Goal: Task Accomplishment & Management: Manage account settings

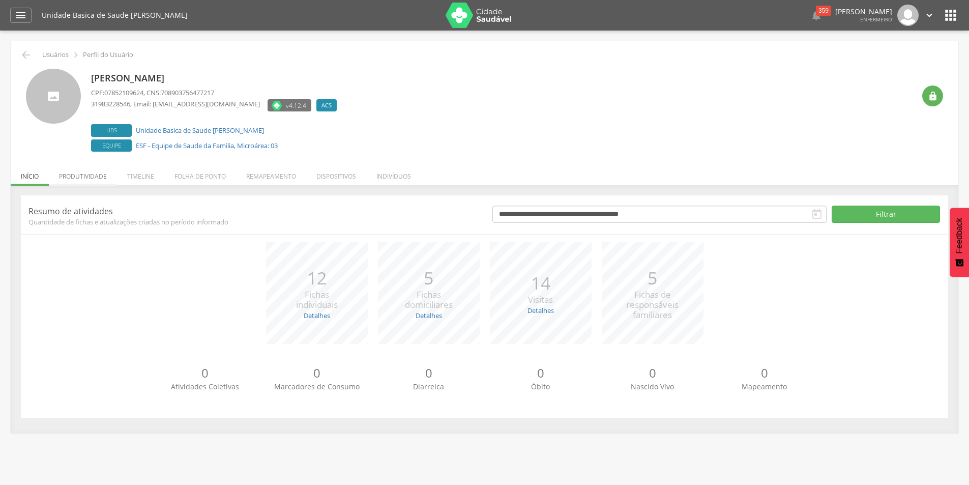
click at [95, 169] on li "Produtividade" at bounding box center [83, 174] width 68 height 24
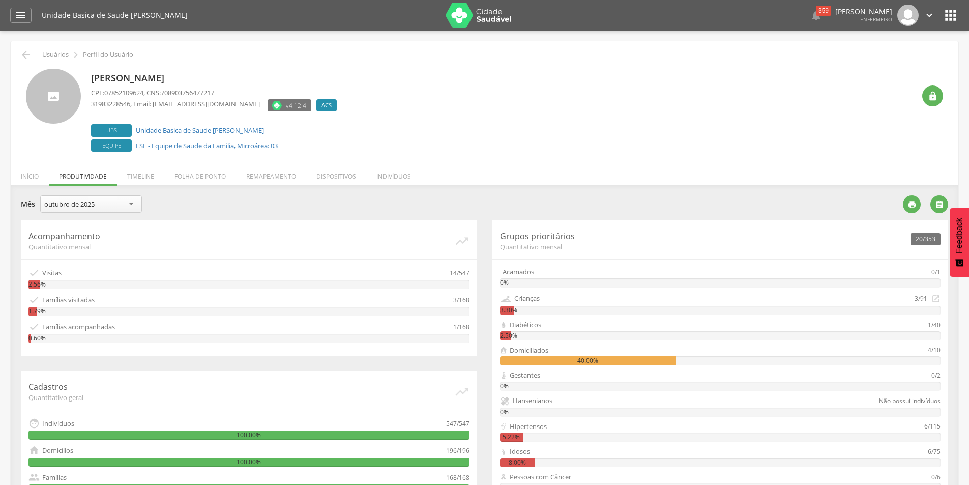
click at [107, 207] on div "outubro de 2025" at bounding box center [91, 203] width 102 height 17
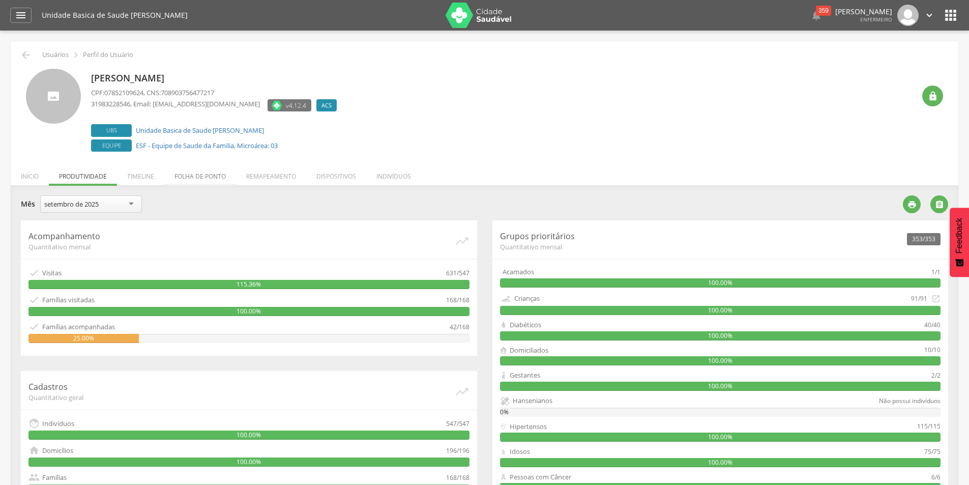
click at [203, 174] on li "Folha de ponto" at bounding box center [200, 174] width 72 height 24
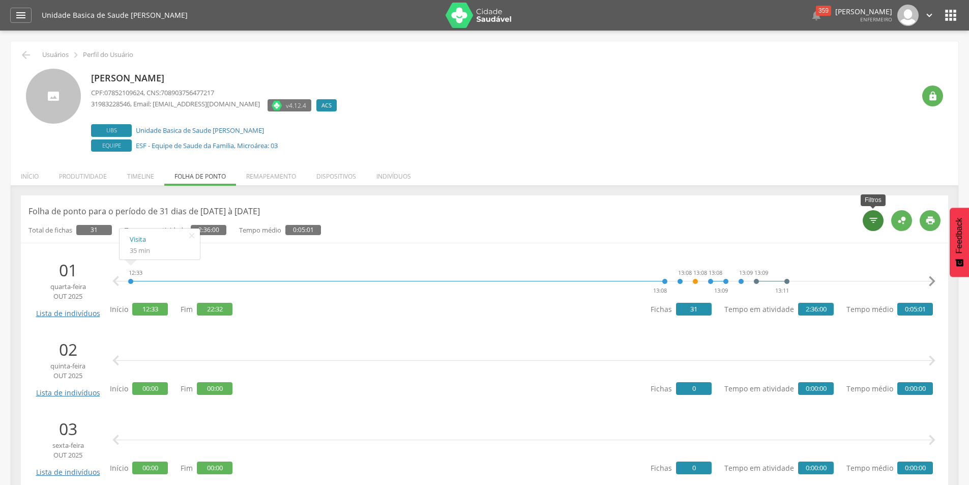
click at [870, 222] on icon "" at bounding box center [873, 220] width 10 height 10
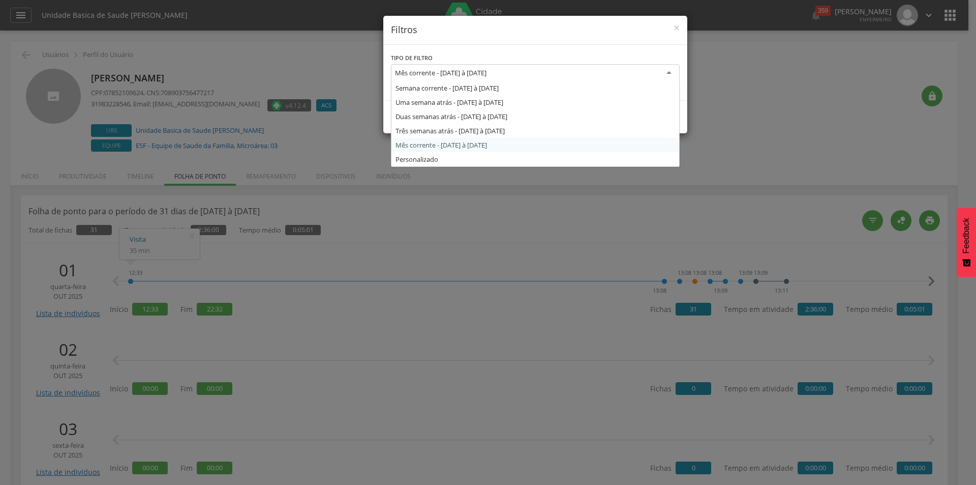
click at [595, 69] on div "Mês corrente - 01/10/2025 à 31/10/2025" at bounding box center [535, 73] width 289 height 18
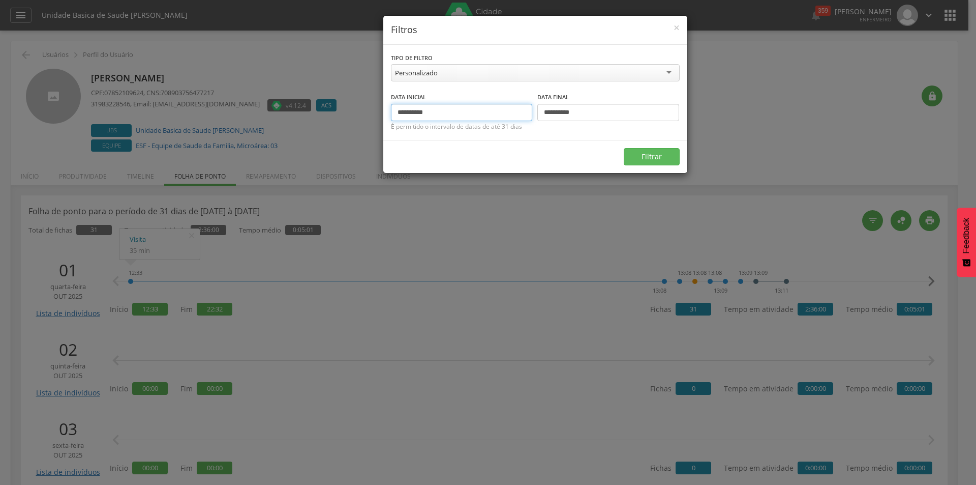
click at [415, 111] on input "**********" at bounding box center [462, 112] width 142 height 17
type input "**********"
click at [561, 114] on input "**********" at bounding box center [608, 112] width 142 height 17
type input "**********"
click at [643, 157] on button "Filtrar" at bounding box center [652, 156] width 56 height 17
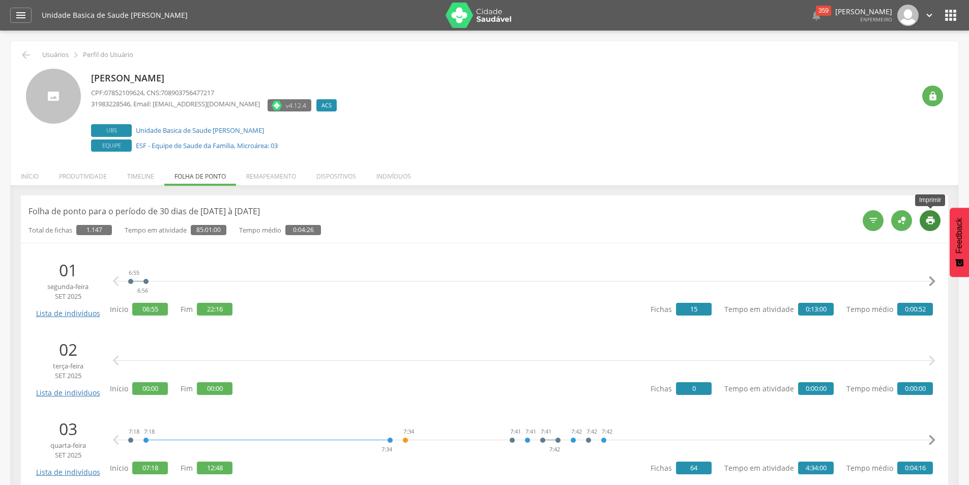
click at [930, 224] on icon "" at bounding box center [930, 220] width 10 height 10
click at [932, 218] on icon "" at bounding box center [930, 220] width 10 height 10
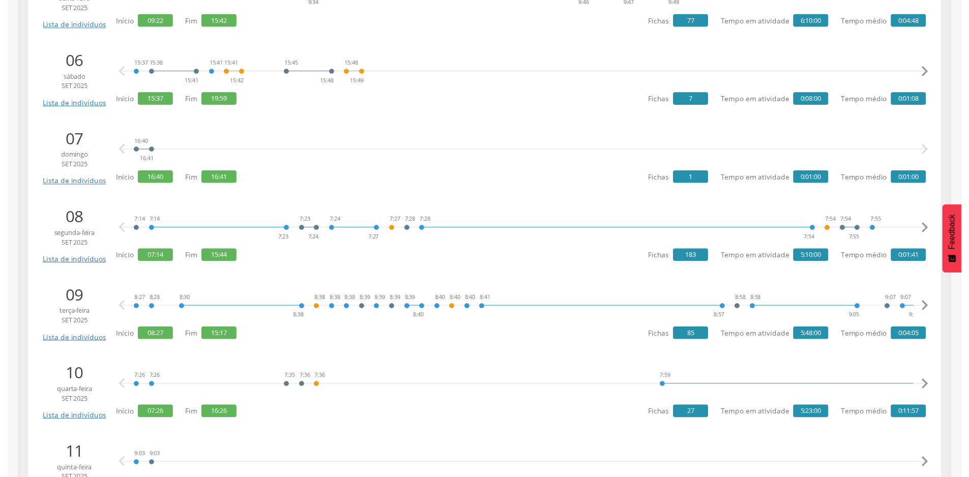
scroll to position [610, 0]
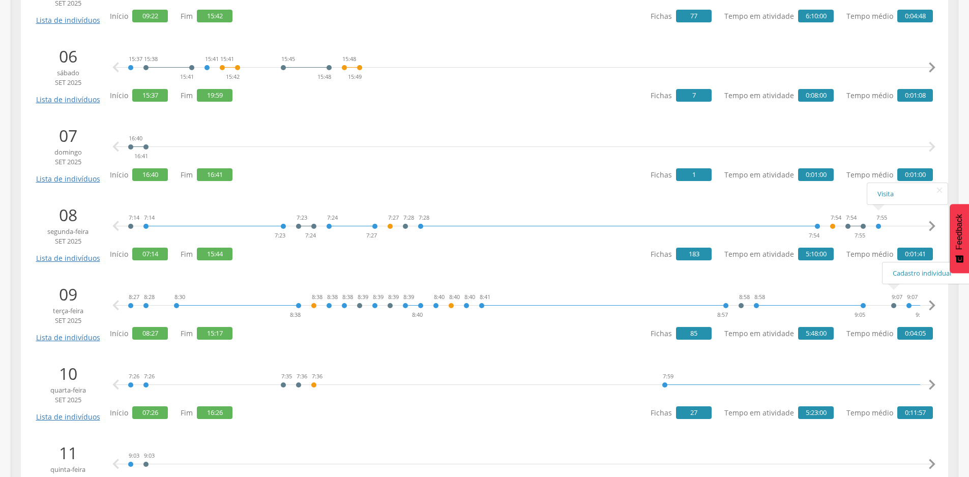
click at [938, 228] on icon "" at bounding box center [931, 226] width 20 height 20
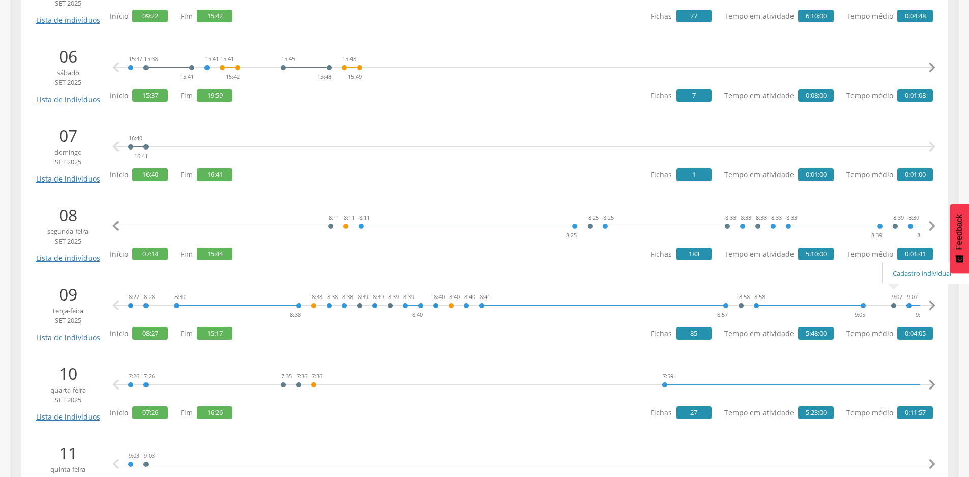
click at [938, 226] on icon "" at bounding box center [931, 226] width 20 height 20
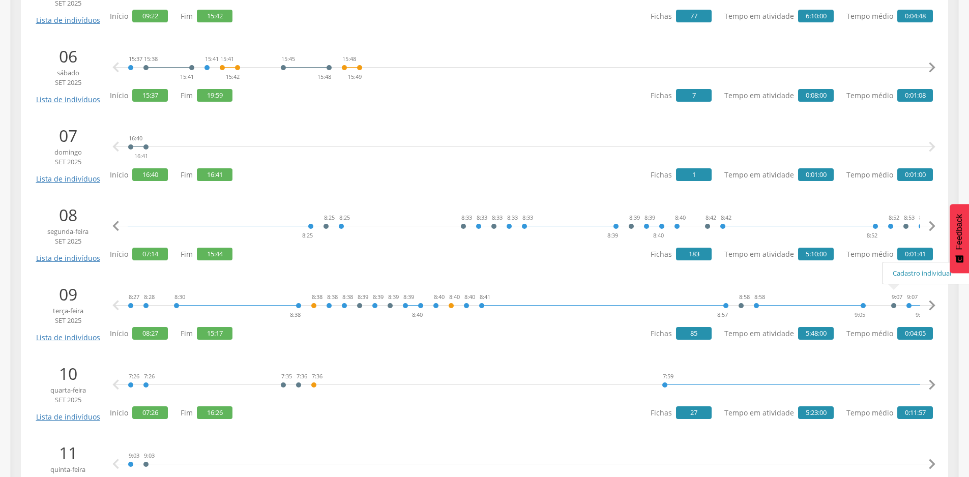
click at [938, 226] on icon "" at bounding box center [931, 226] width 20 height 20
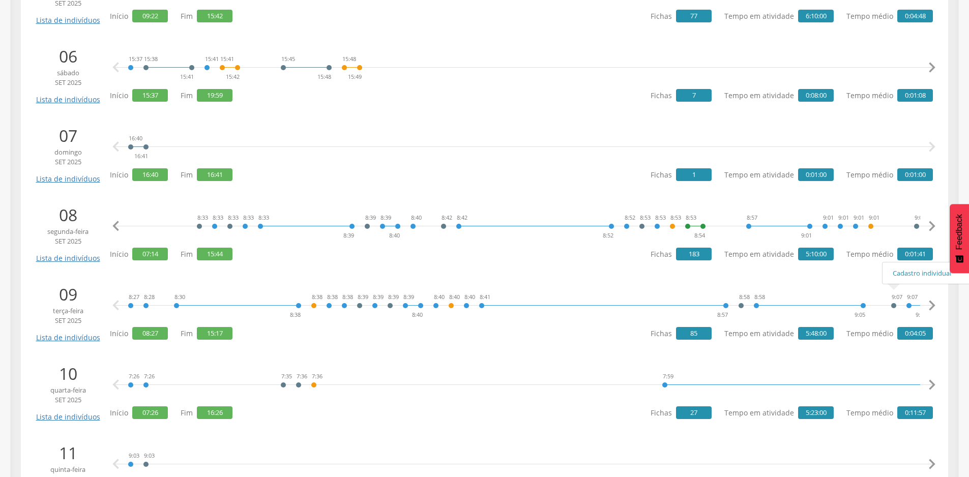
click at [938, 226] on icon "" at bounding box center [931, 226] width 20 height 20
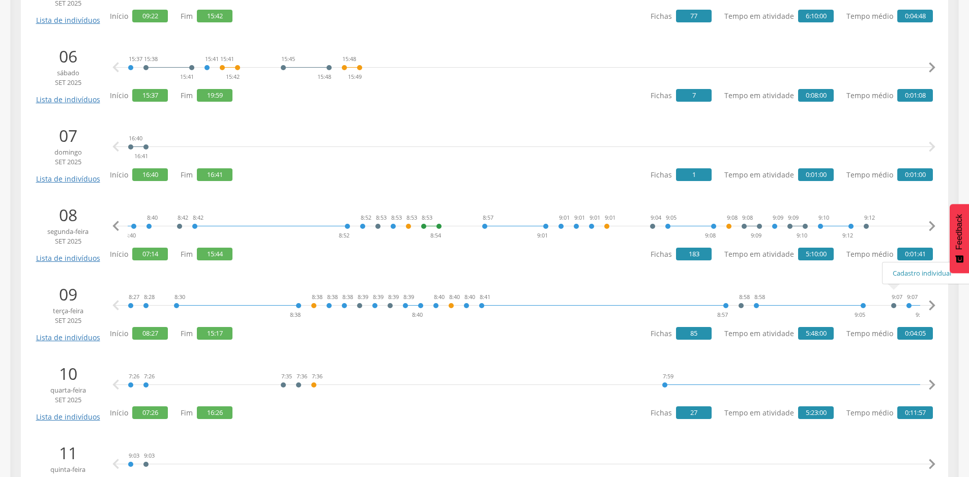
click at [938, 226] on icon "" at bounding box center [931, 226] width 20 height 20
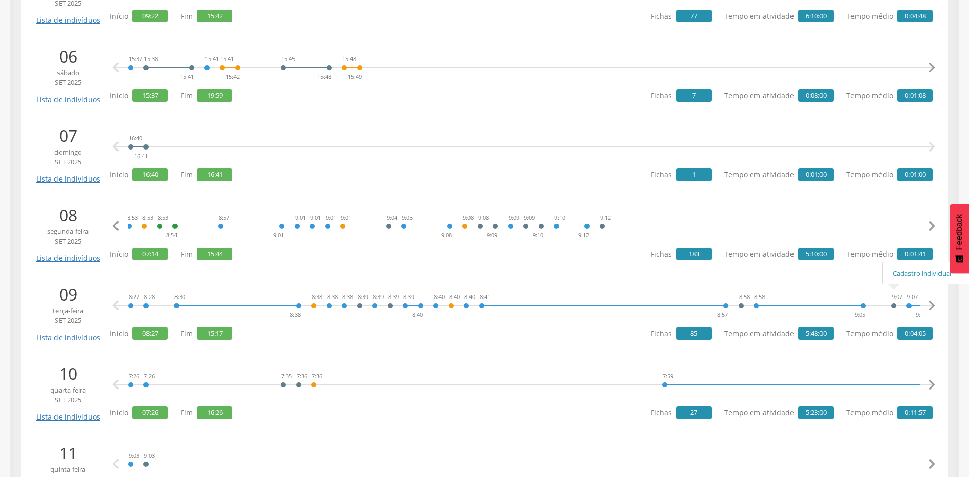
click at [938, 226] on icon "" at bounding box center [931, 226] width 20 height 20
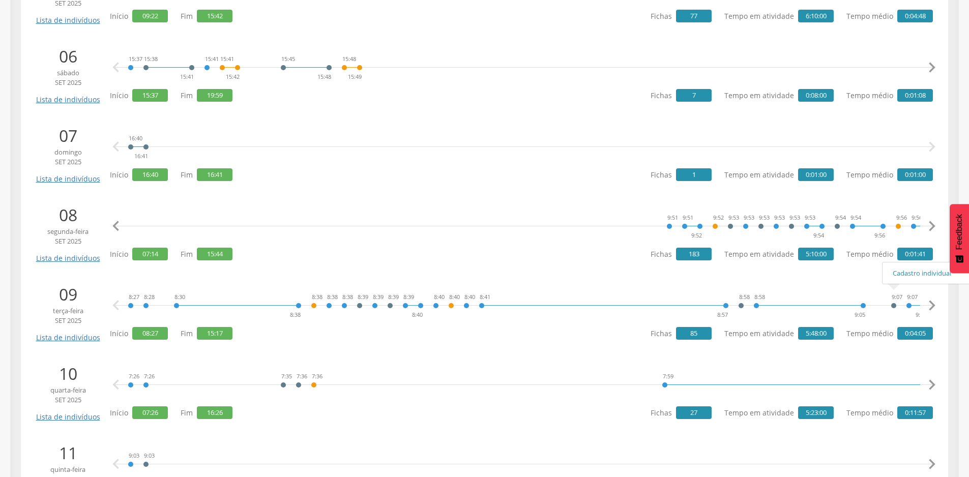
click at [938, 226] on icon "" at bounding box center [931, 226] width 20 height 20
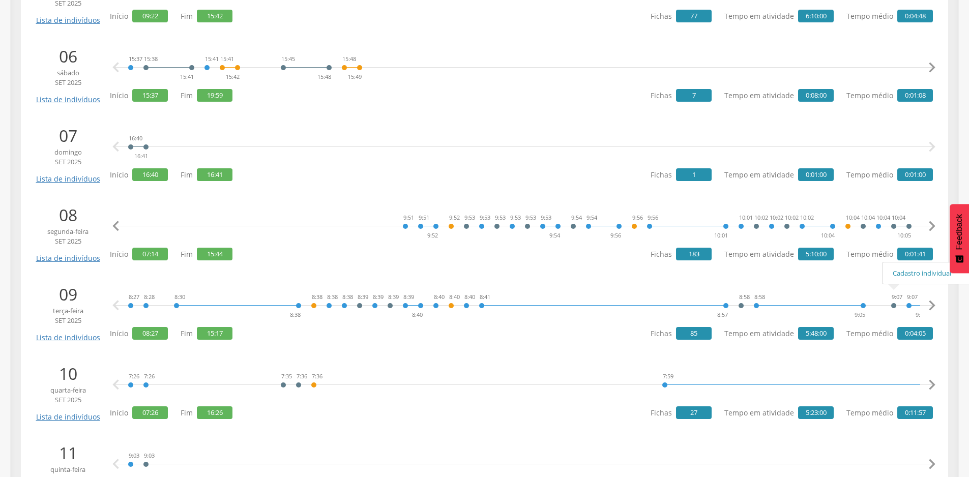
click at [938, 226] on icon "" at bounding box center [931, 226] width 20 height 20
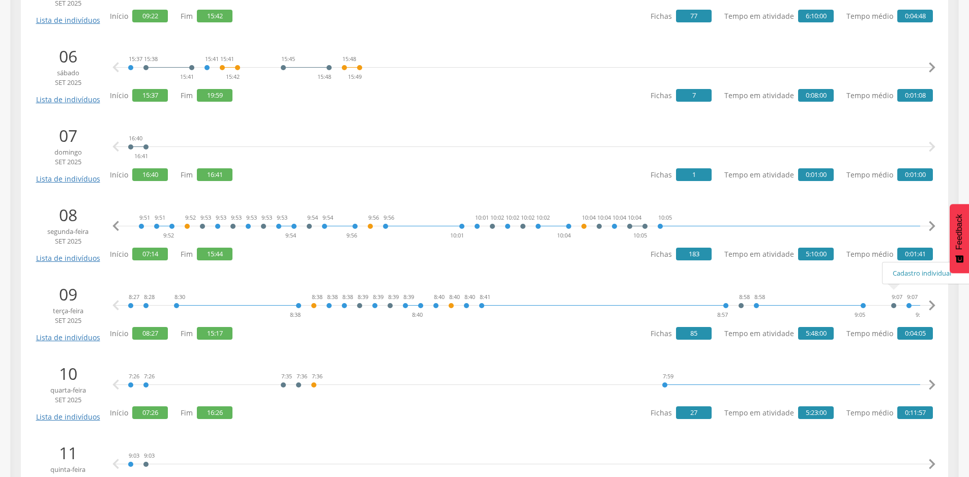
click at [938, 226] on icon "" at bounding box center [931, 226] width 20 height 20
click at [937, 226] on icon "" at bounding box center [931, 226] width 20 height 20
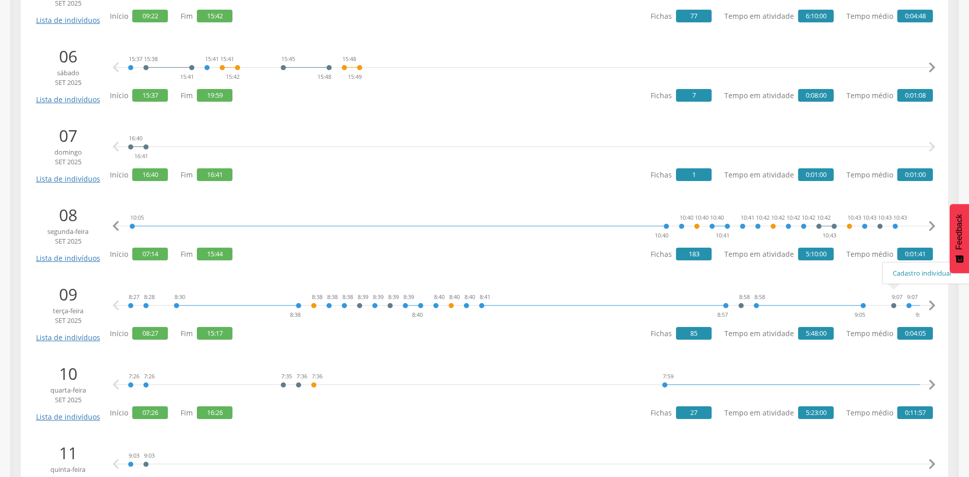
click at [937, 226] on icon "" at bounding box center [931, 226] width 20 height 20
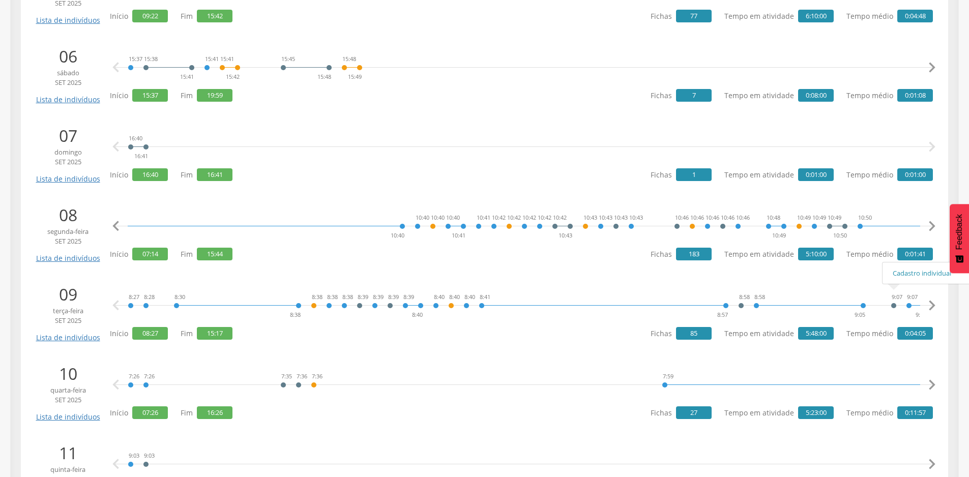
click at [937, 226] on icon "" at bounding box center [931, 226] width 20 height 20
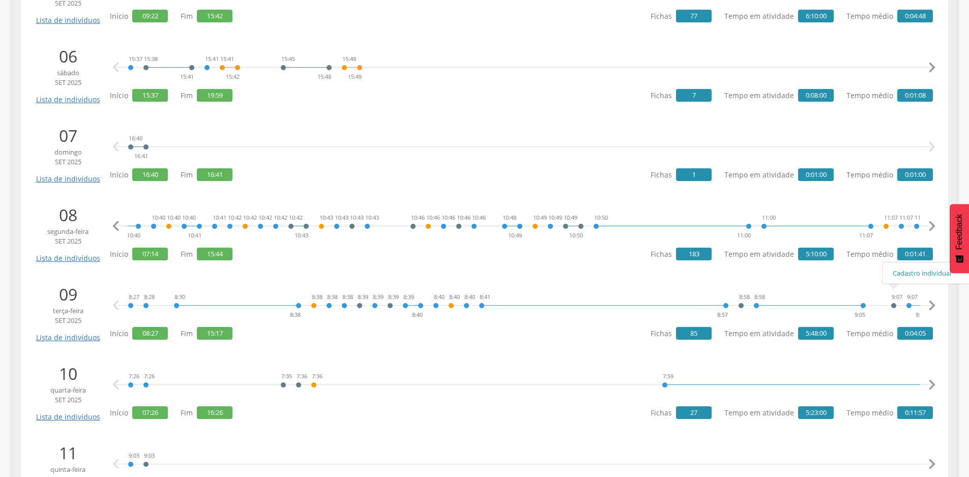
click at [937, 226] on icon "" at bounding box center [931, 226] width 20 height 20
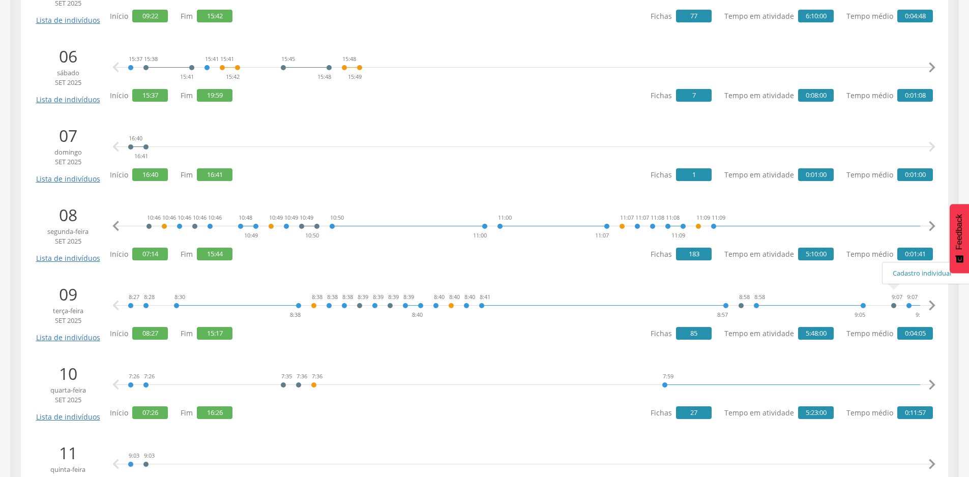
click at [937, 226] on icon "" at bounding box center [931, 226] width 20 height 20
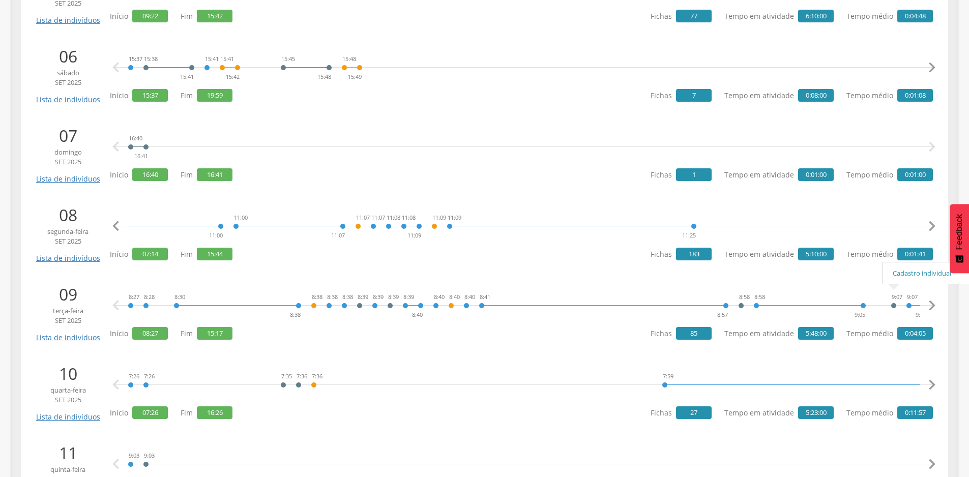
click at [937, 226] on icon "" at bounding box center [931, 226] width 20 height 20
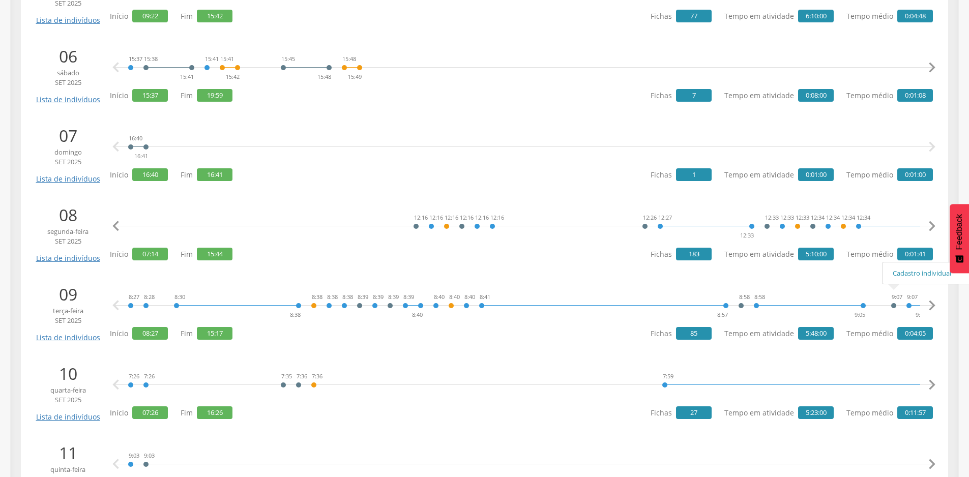
click at [937, 226] on icon "" at bounding box center [931, 226] width 20 height 20
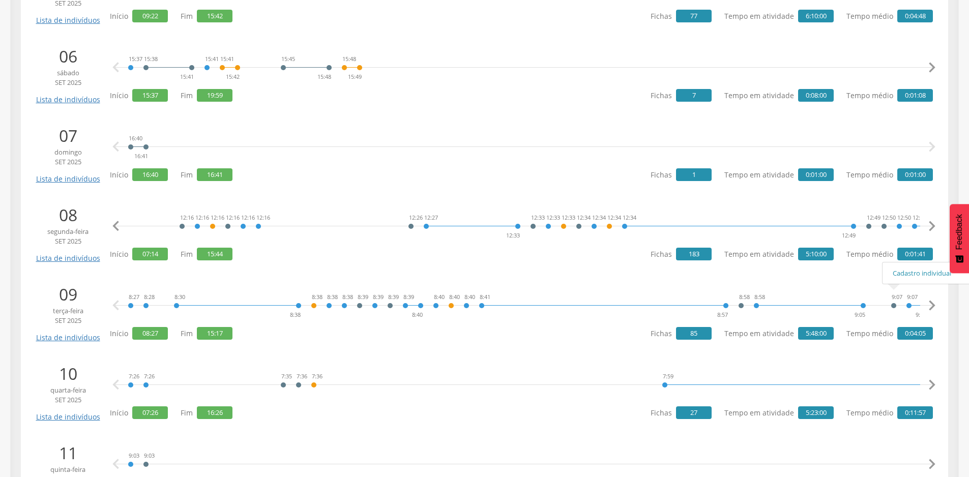
scroll to position [0, 5806]
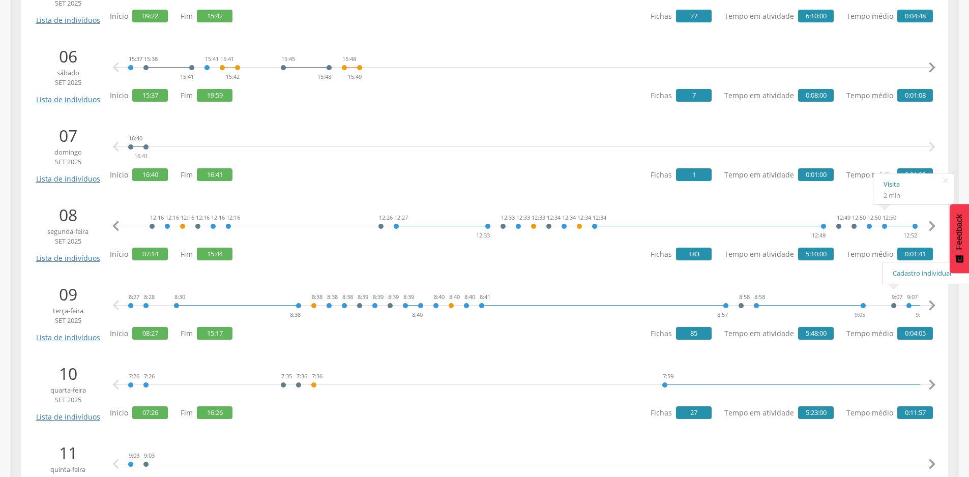
click at [889, 183] on link "Visita" at bounding box center [913, 184] width 60 height 13
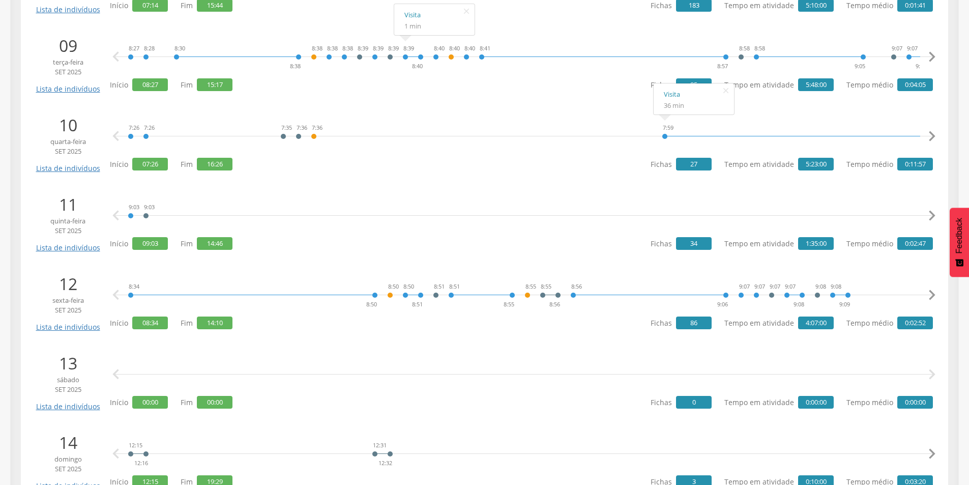
scroll to position [864, 0]
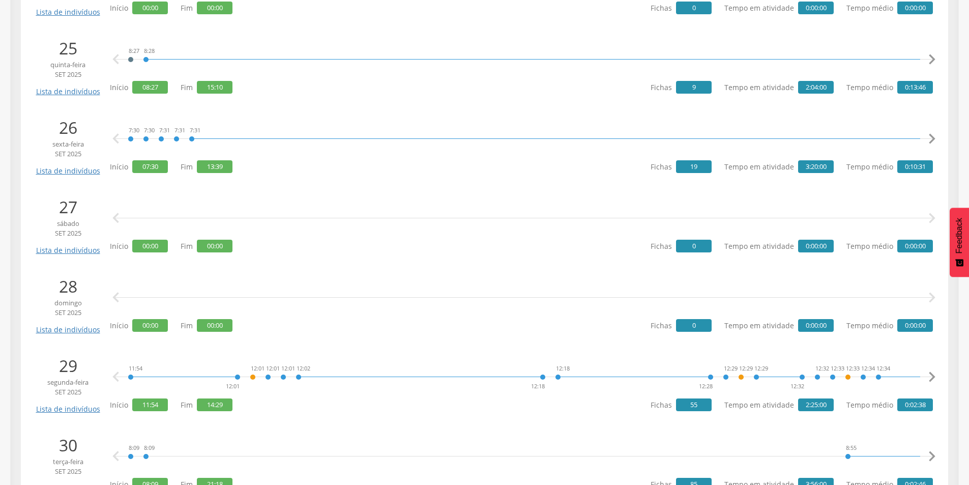
scroll to position [2136, 0]
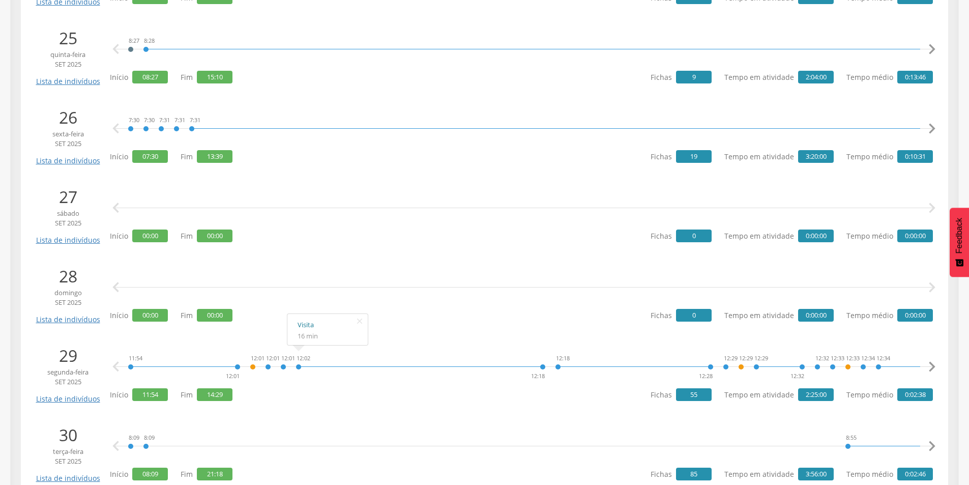
click at [309, 325] on link "Visita" at bounding box center [327, 324] width 60 height 13
click at [361, 318] on icon "" at bounding box center [359, 321] width 16 height 14
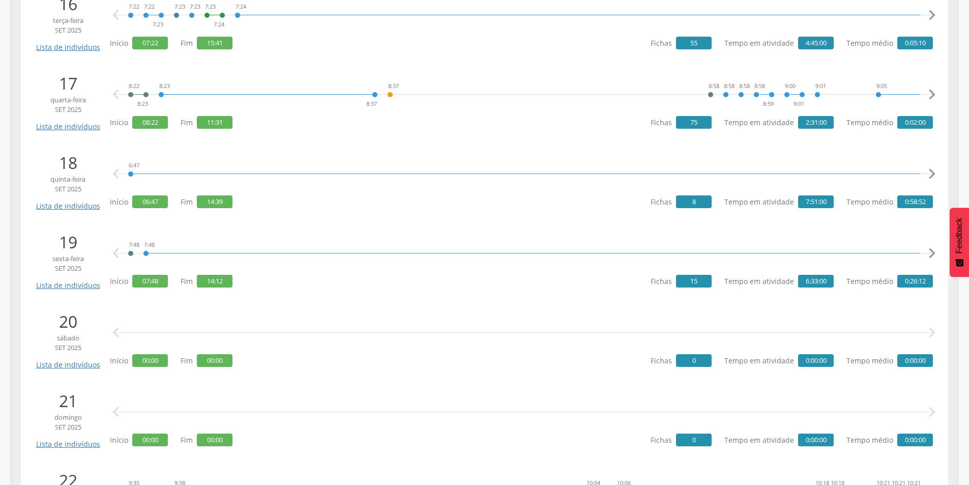
scroll to position [1455, 0]
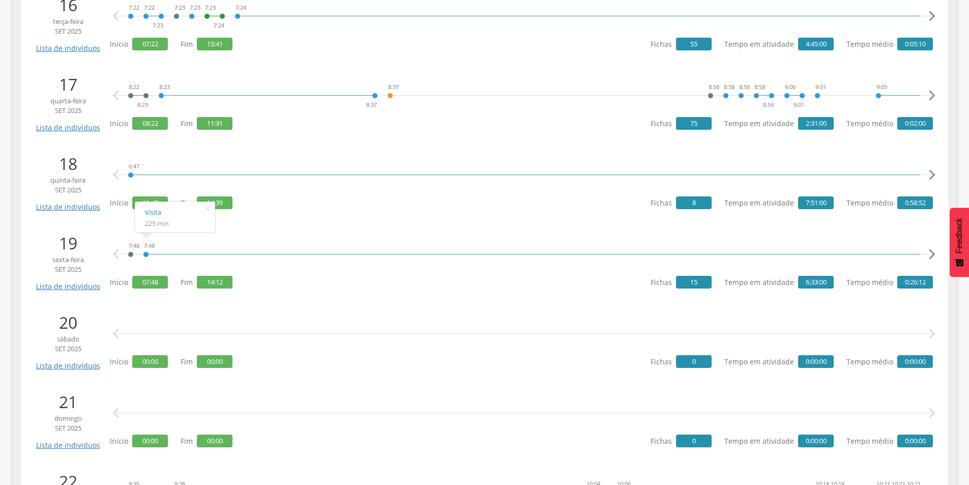
click at [938, 254] on icon "" at bounding box center [931, 254] width 20 height 20
click at [936, 254] on icon "" at bounding box center [931, 254] width 20 height 20
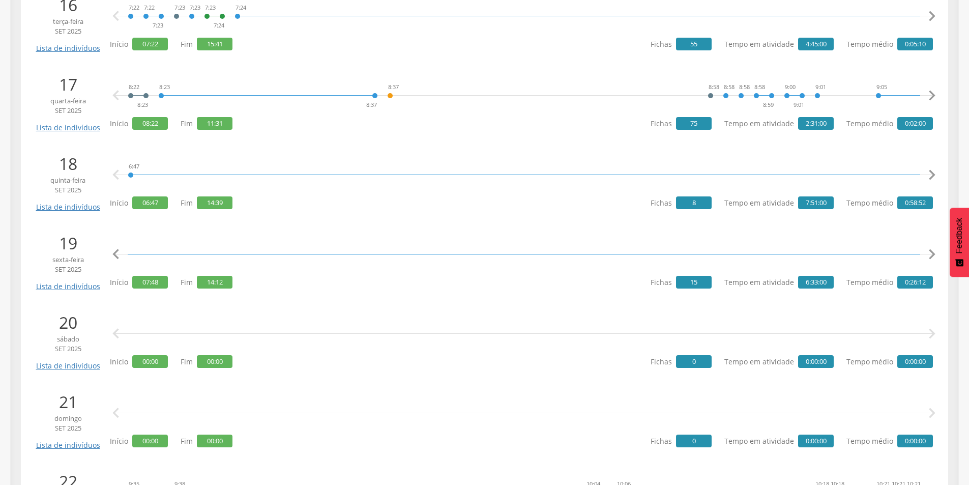
click at [934, 254] on icon "" at bounding box center [931, 254] width 20 height 20
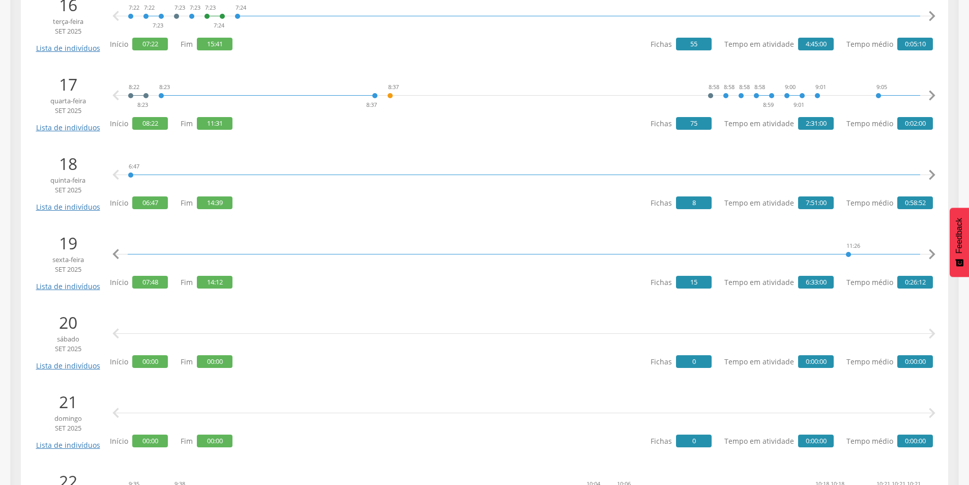
click at [934, 254] on icon "" at bounding box center [931, 254] width 20 height 20
click at [327, 211] on link "Visita" at bounding box center [349, 212] width 60 height 13
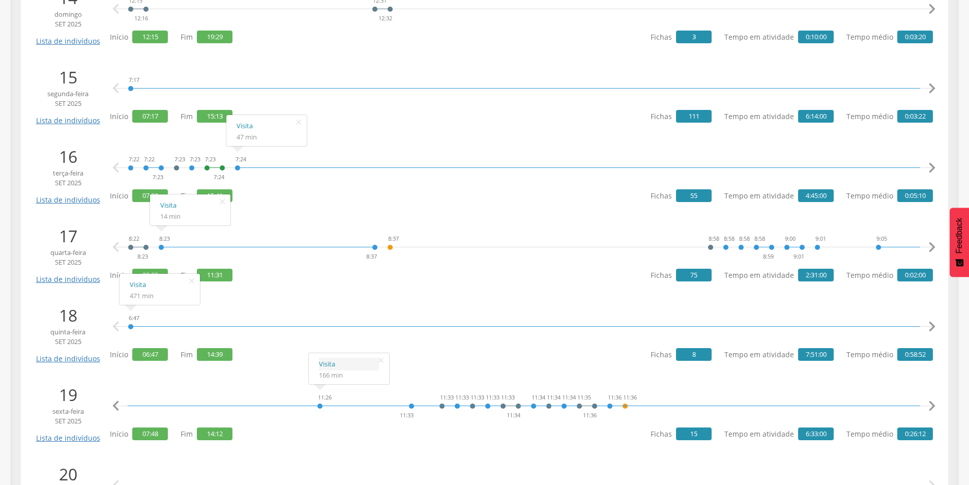
scroll to position [1302, 0]
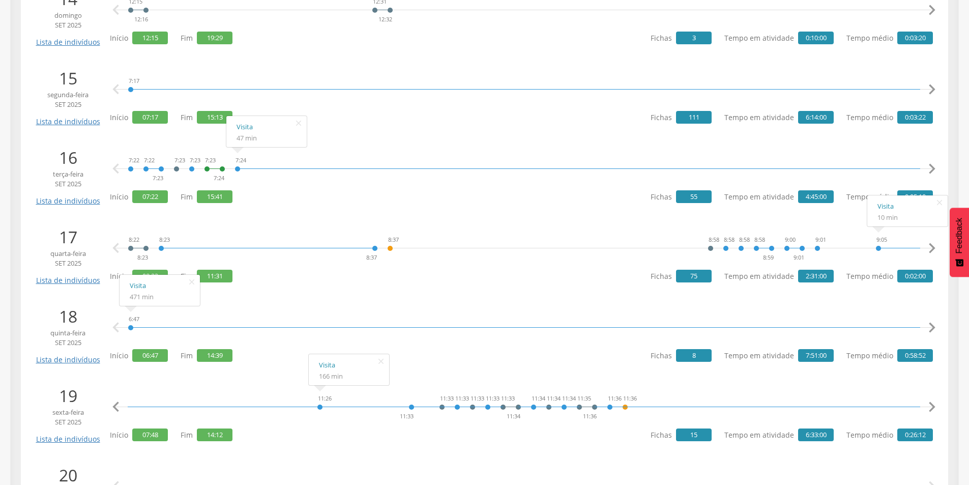
click at [921, 250] on icon "" at bounding box center [931, 248] width 20 height 20
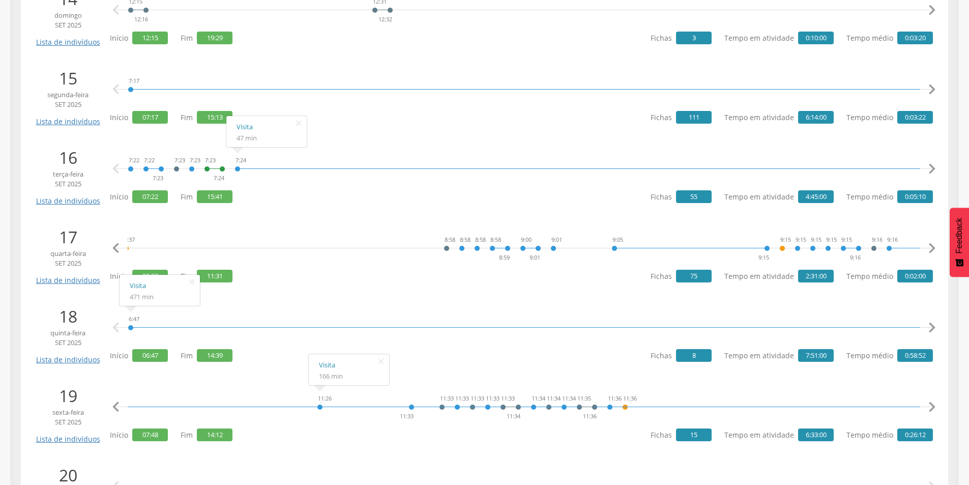
click at [921, 250] on icon "" at bounding box center [931, 248] width 20 height 20
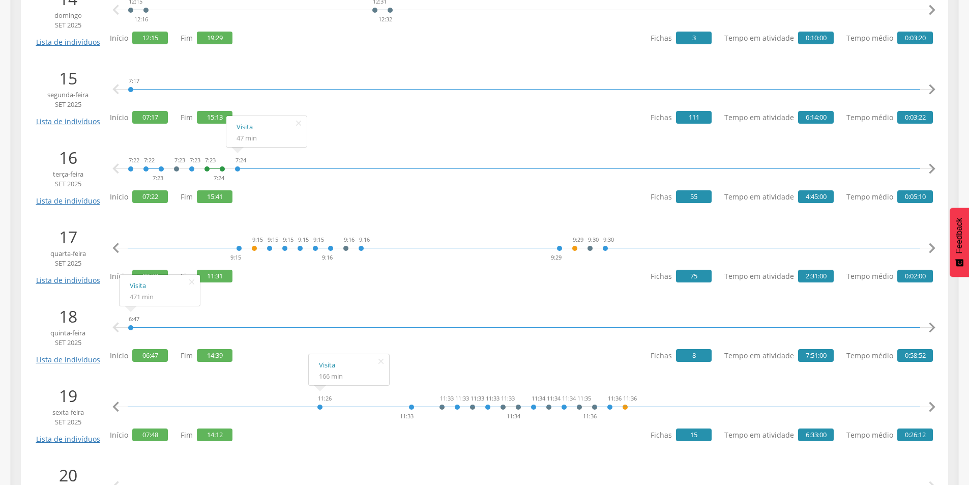
click at [921, 250] on icon "" at bounding box center [931, 248] width 20 height 20
click at [834, 202] on link "Visita" at bounding box center [858, 206] width 60 height 13
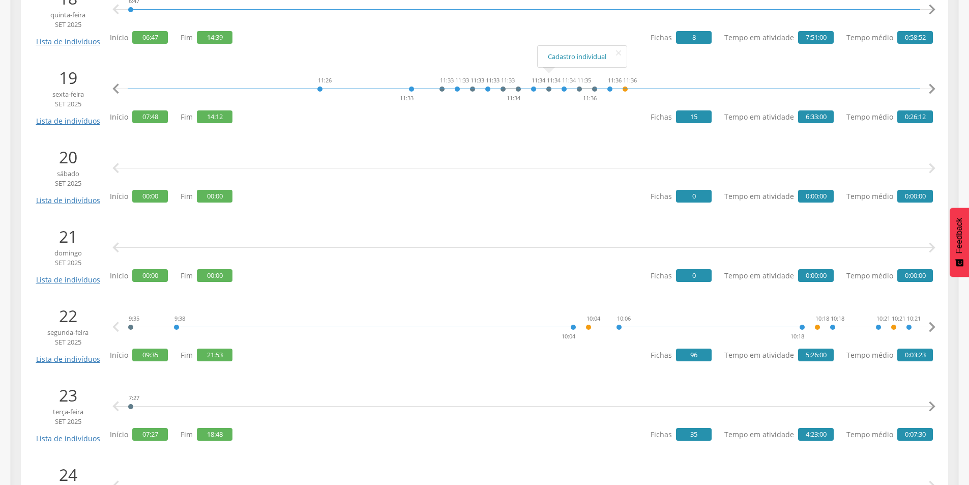
scroll to position [1658, 0]
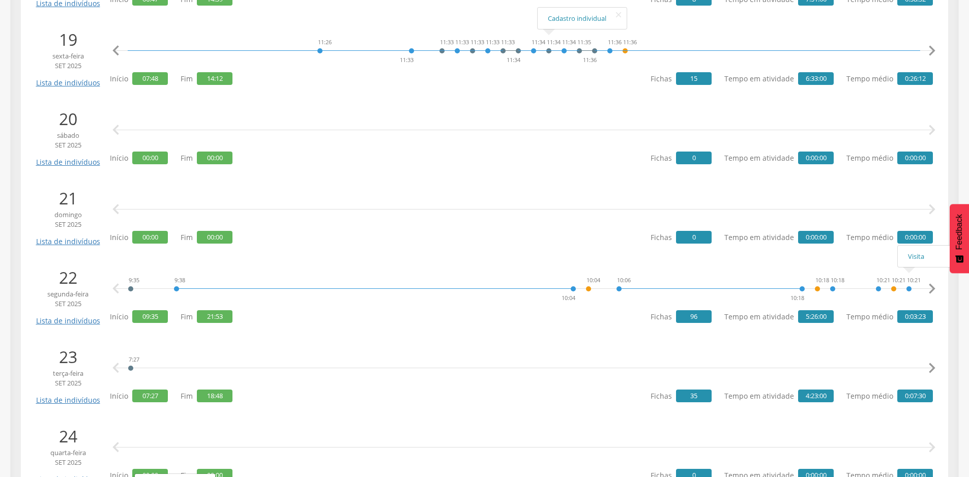
click at [937, 290] on icon "" at bounding box center [931, 289] width 20 height 20
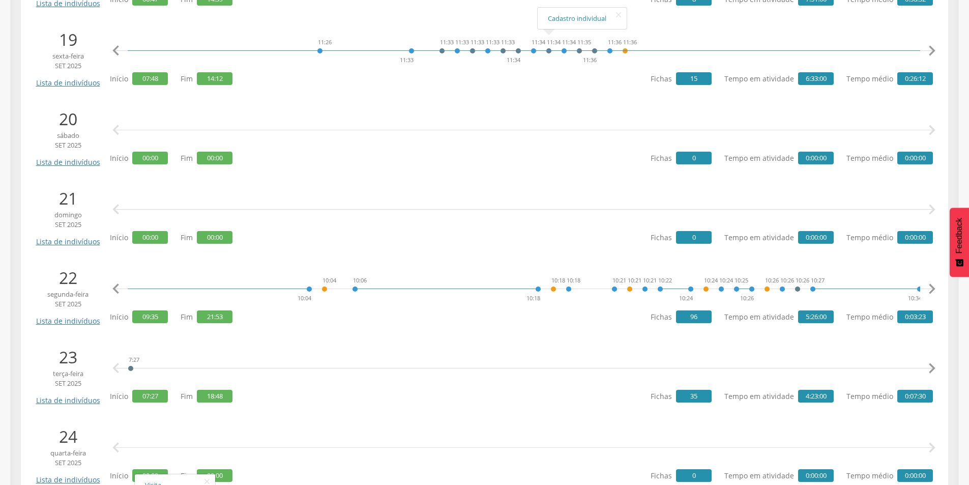
click at [936, 290] on icon "" at bounding box center [931, 289] width 20 height 20
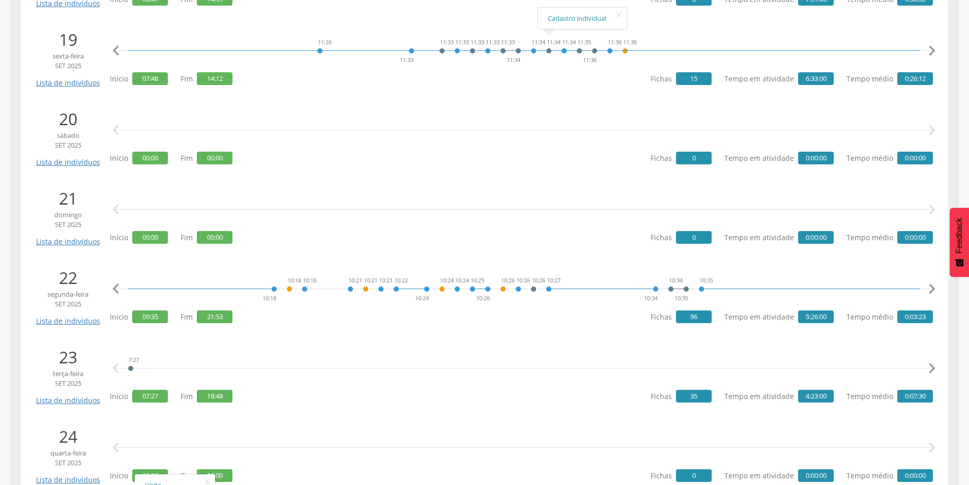
click at [936, 290] on icon "" at bounding box center [931, 289] width 20 height 20
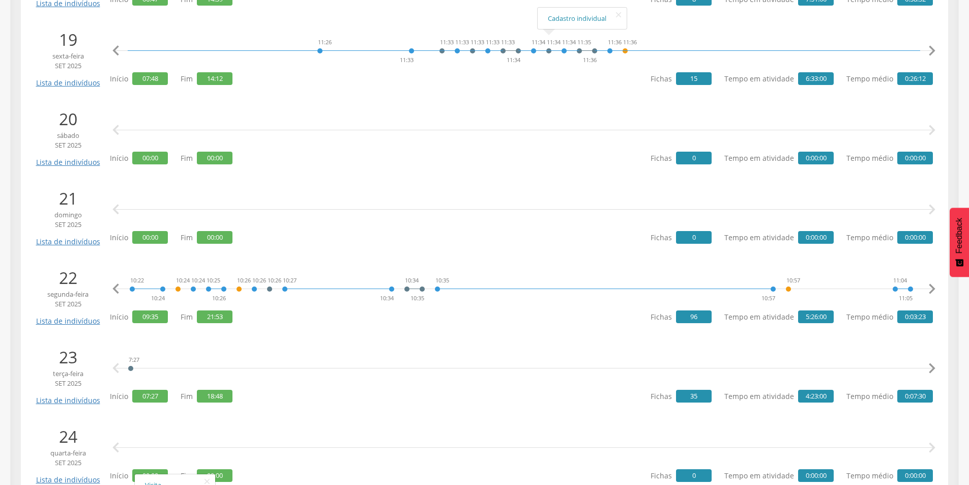
click at [936, 290] on icon "" at bounding box center [931, 289] width 20 height 20
click at [935, 290] on icon "" at bounding box center [931, 289] width 20 height 20
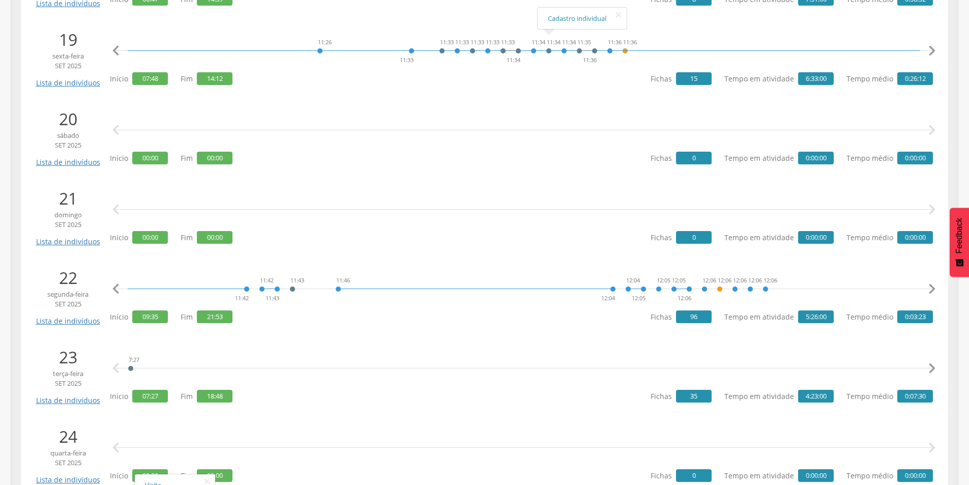
click at [935, 290] on icon "" at bounding box center [931, 289] width 20 height 20
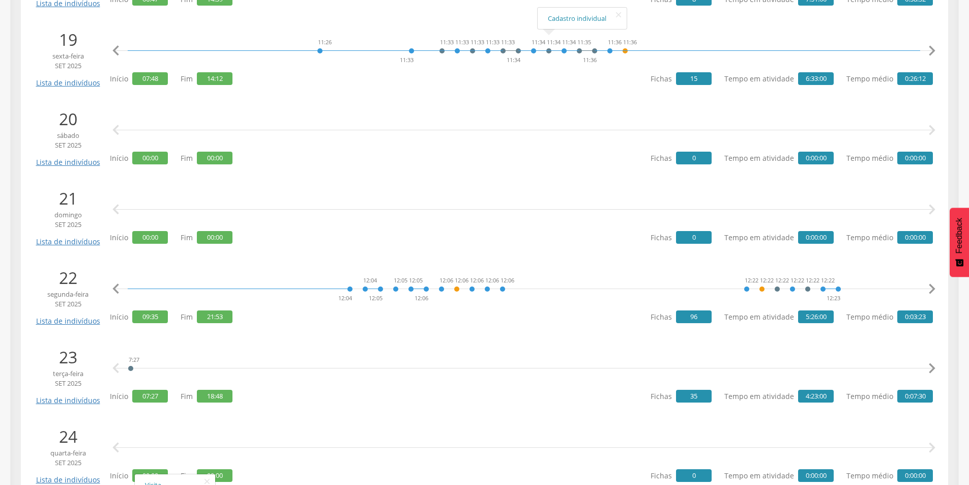
scroll to position [0, 2375]
click at [935, 290] on icon "" at bounding box center [931, 289] width 20 height 20
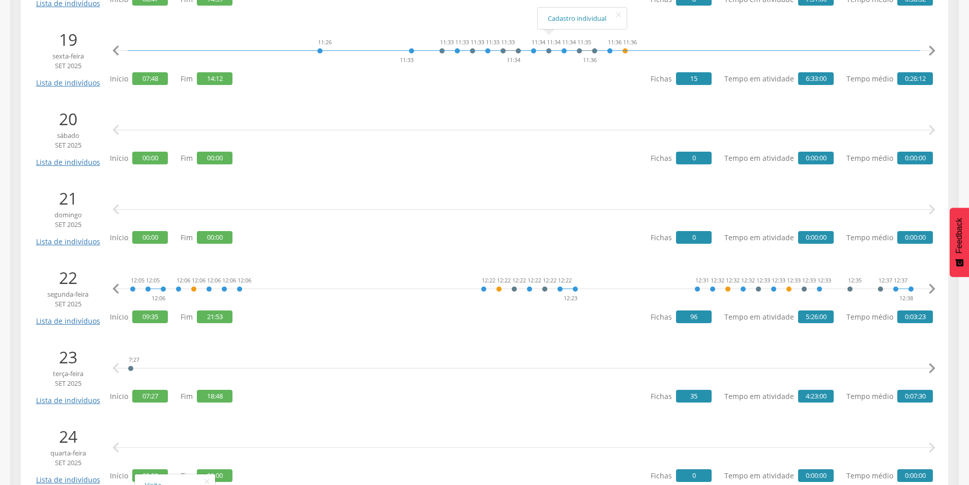
scroll to position [0, 2639]
click at [936, 290] on icon "" at bounding box center [931, 289] width 20 height 20
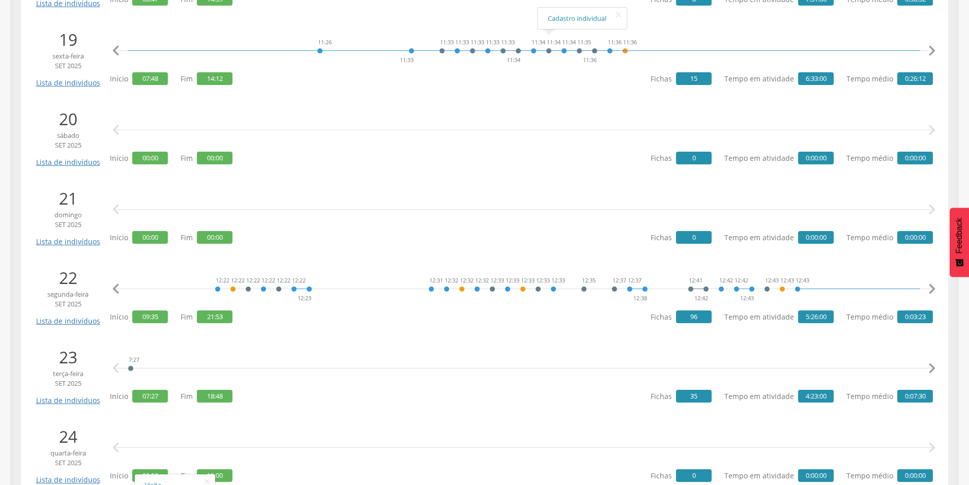
click at [936, 290] on icon "" at bounding box center [931, 289] width 20 height 20
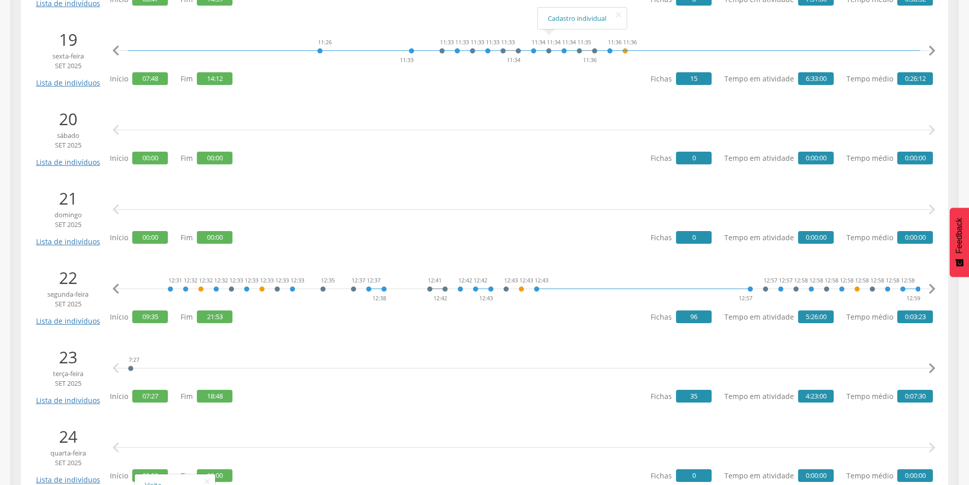
click at [936, 290] on icon "" at bounding box center [931, 289] width 20 height 20
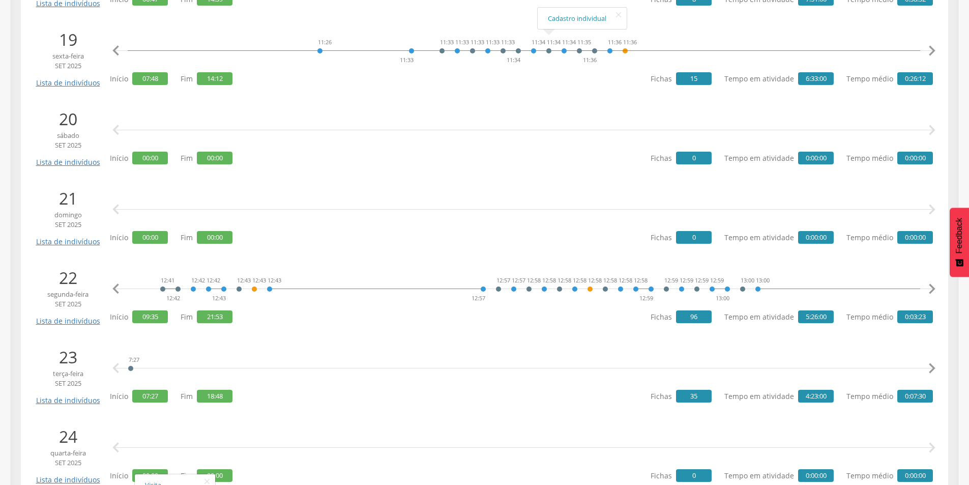
click at [936, 290] on icon "" at bounding box center [931, 289] width 20 height 20
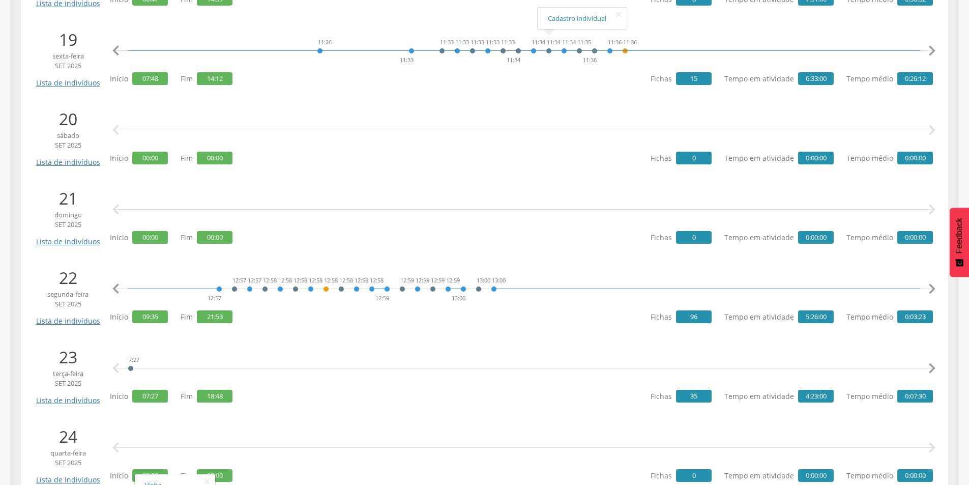
click at [936, 290] on icon "" at bounding box center [931, 289] width 20 height 20
click at [936, 284] on icon "" at bounding box center [931, 289] width 20 height 20
click at [935, 286] on icon "" at bounding box center [931, 289] width 20 height 20
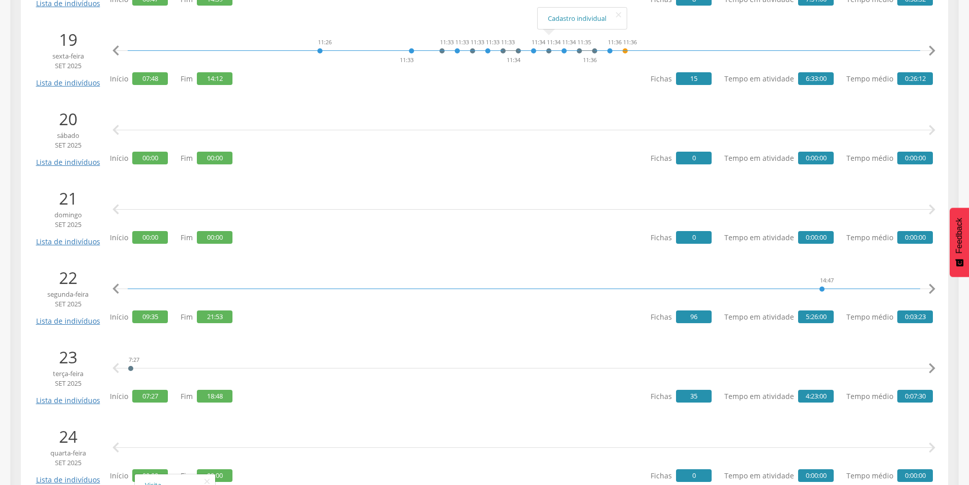
click at [935, 286] on icon "" at bounding box center [931, 289] width 20 height 20
click at [568, 248] on link "Visita" at bounding box center [587, 247] width 60 height 13
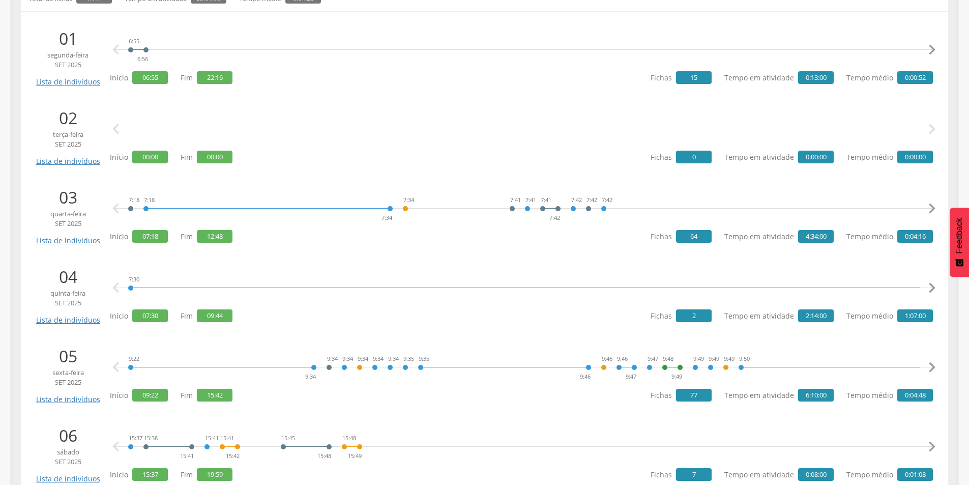
scroll to position [0, 0]
